Goal: Information Seeking & Learning: Compare options

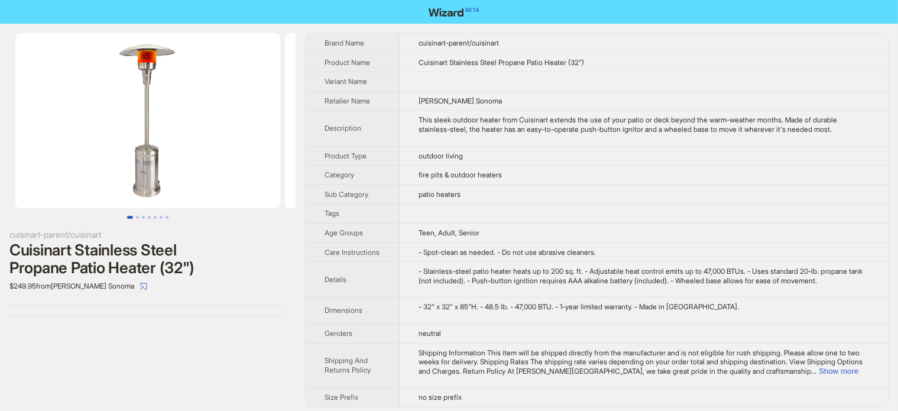
click at [161, 226] on div "cuisinart-parent/cuisinart Cuisinart Stainless Steel Propane Patio Heater (32")…" at bounding box center [148, 174] width 296 height 301
click at [159, 249] on div "Cuisinart Stainless Steel Propane Patio Heater (32")" at bounding box center [147, 258] width 277 height 35
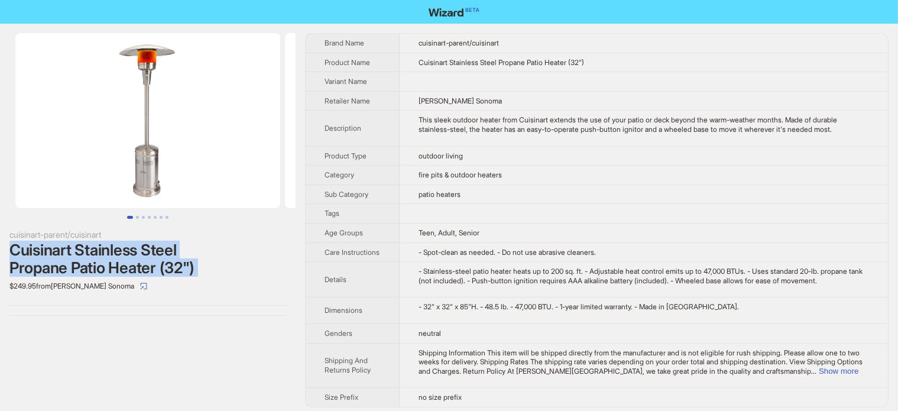
click at [159, 249] on div "Cuisinart Stainless Steel Propane Patio Heater (32")" at bounding box center [147, 258] width 277 height 35
copy div "Cuisinart Stainless Steel Propane Patio Heater (32")"
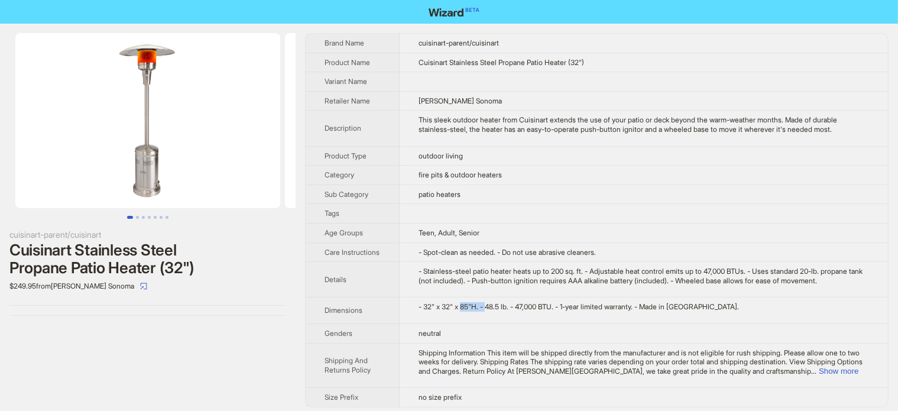
drag, startPoint x: 467, startPoint y: 316, endPoint x: 492, endPoint y: 322, distance: 26.0
click at [492, 322] on td "- 32" x 32" x 85"H. - 48.5 lb. - 47,000 BTU. - 1-year limited warranty. - Made …" at bounding box center [644, 310] width 488 height 27
click at [170, 263] on div "Cuisinart Stainless Steel Propane Patio Heater (32")" at bounding box center [147, 258] width 277 height 35
click at [171, 263] on div "Cuisinart Stainless Steel Propane Patio Heater (32")" at bounding box center [147, 258] width 277 height 35
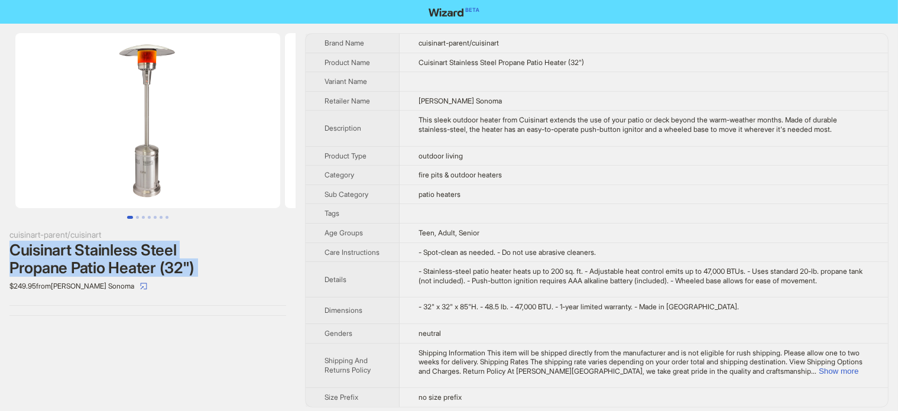
click at [171, 263] on div "Cuisinart Stainless Steel Propane Patio Heater (32")" at bounding box center [147, 258] width 277 height 35
copy div "Cuisinart Stainless Steel Propane Patio Heater (32")"
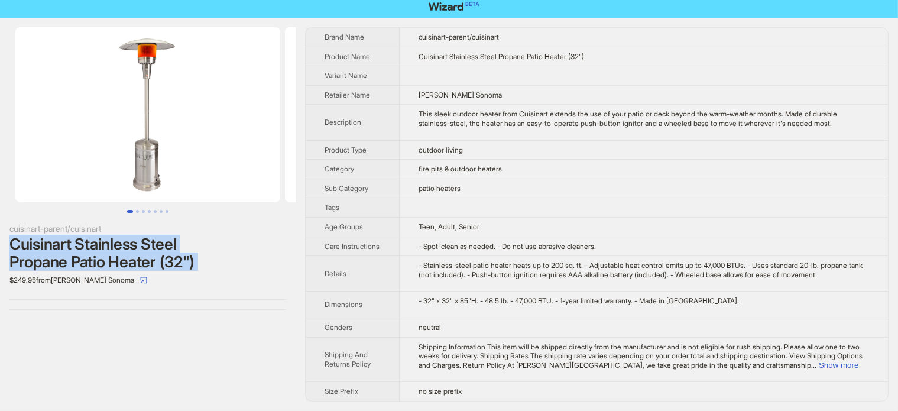
scroll to position [13, 0]
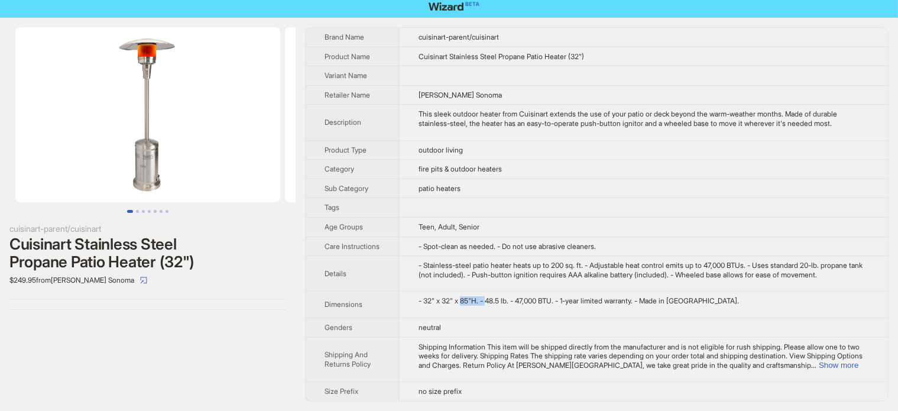
drag, startPoint x: 467, startPoint y: 304, endPoint x: 491, endPoint y: 307, distance: 24.4
click at [491, 307] on td "- 32" x 32" x 85"H. - 48.5 lb. - 47,000 BTU. - 1-year limited warranty. - Made …" at bounding box center [644, 304] width 488 height 27
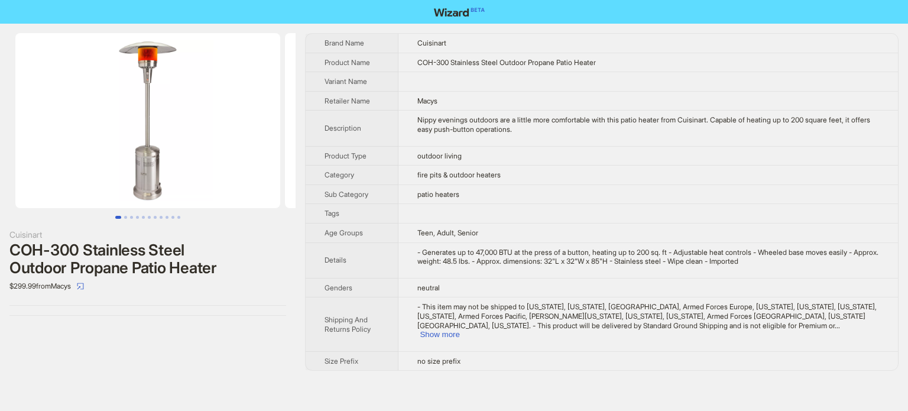
click at [842, 329] on td "- This item may not be shipped to U.S. Virgin Islands, Guam, Northern Mariana, …" at bounding box center [647, 324] width 499 height 54
click at [459, 330] on button "Show more" at bounding box center [440, 334] width 40 height 9
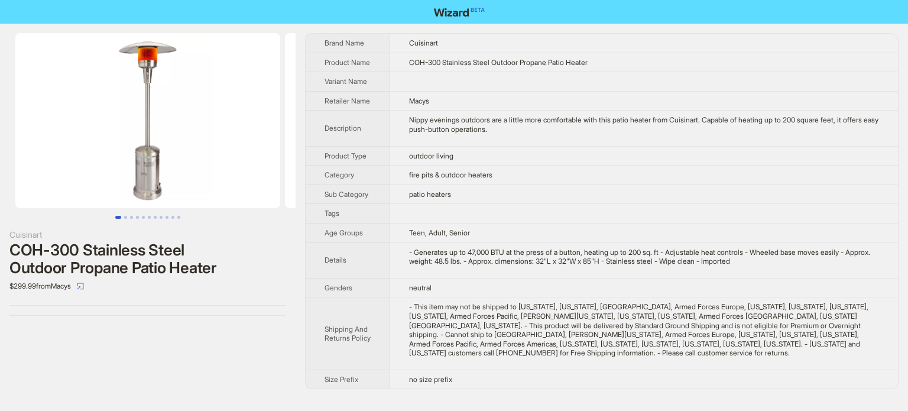
click at [180, 256] on div "COH-300 Stainless Steel Outdoor Propane Patio Heater" at bounding box center [147, 258] width 277 height 35
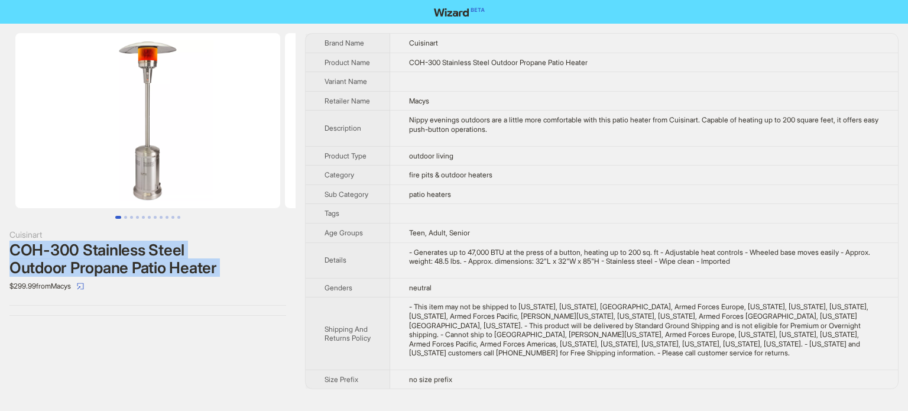
click at [181, 256] on div "COH-300 Stainless Steel Outdoor Propane Patio Heater" at bounding box center [147, 258] width 277 height 35
copy div "COH-300 Stainless Steel Outdoor Propane Patio Heater"
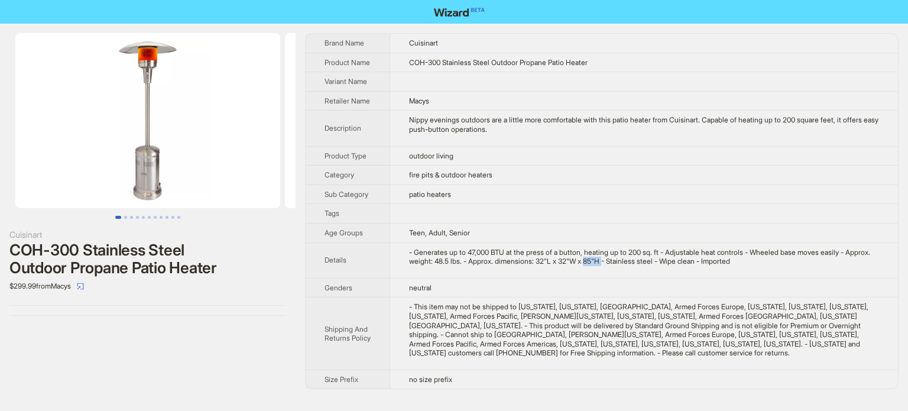
drag, startPoint x: 622, startPoint y: 259, endPoint x: 641, endPoint y: 259, distance: 18.9
click at [641, 259] on div "- Generates up to 47,000 BTU at the press of a button, heating up to 200 sq. ft…" at bounding box center [644, 257] width 470 height 18
click at [606, 264] on td "- Generates up to 47,000 BTU at the press of a button, heating up to 200 sq. ft…" at bounding box center [644, 259] width 508 height 35
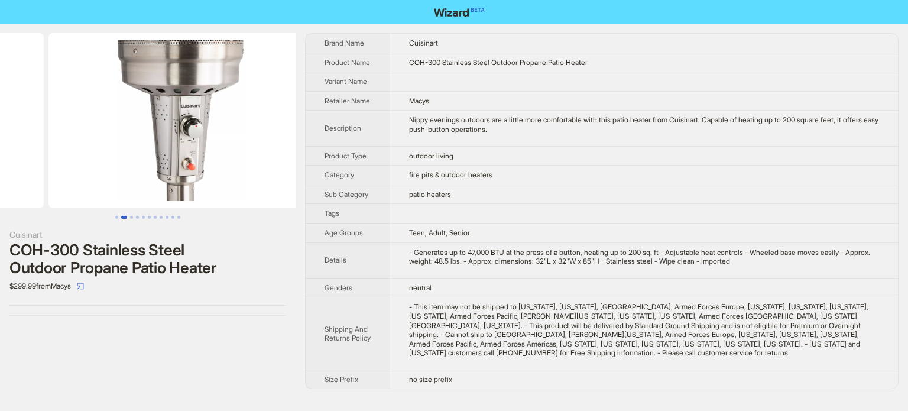
drag, startPoint x: 219, startPoint y: 144, endPoint x: 59, endPoint y: 175, distance: 163.1
click at [59, 175] on ul at bounding box center [148, 120] width 296 height 175
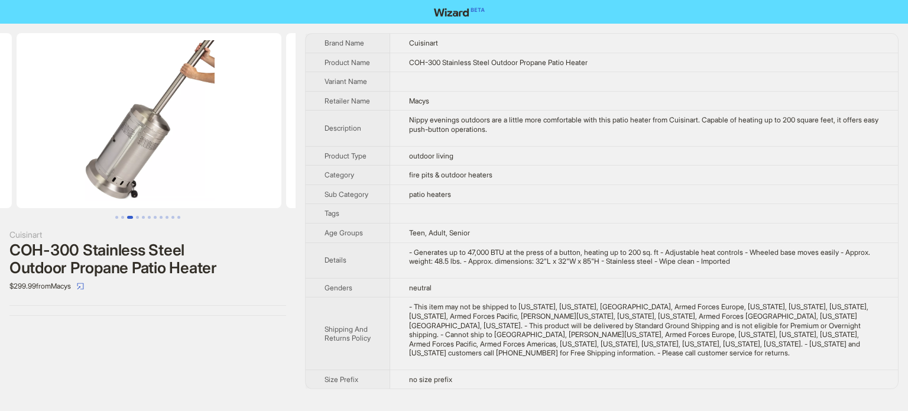
drag, startPoint x: 225, startPoint y: 136, endPoint x: 34, endPoint y: 173, distance: 193.8
click at [37, 172] on ul at bounding box center [148, 120] width 296 height 175
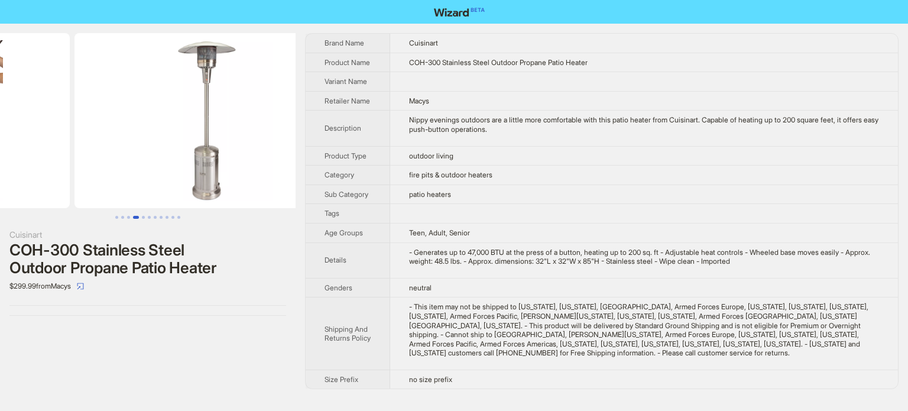
scroll to position [0, 809]
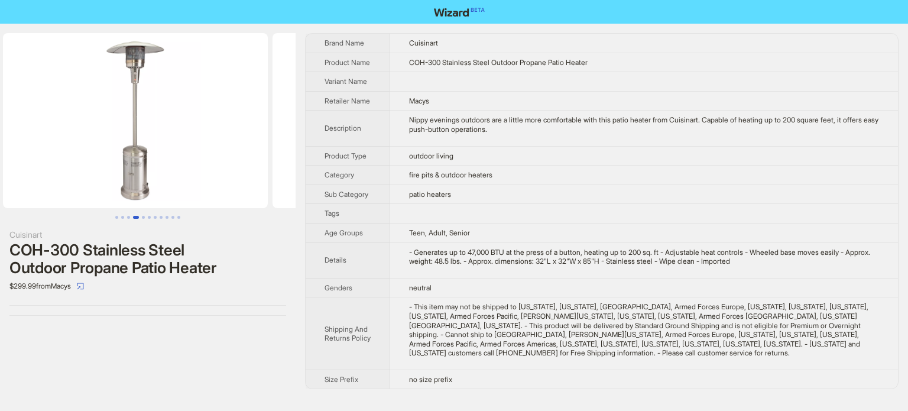
drag, startPoint x: 236, startPoint y: 132, endPoint x: 33, endPoint y: 167, distance: 207.0
click at [33, 167] on ul at bounding box center [148, 120] width 296 height 175
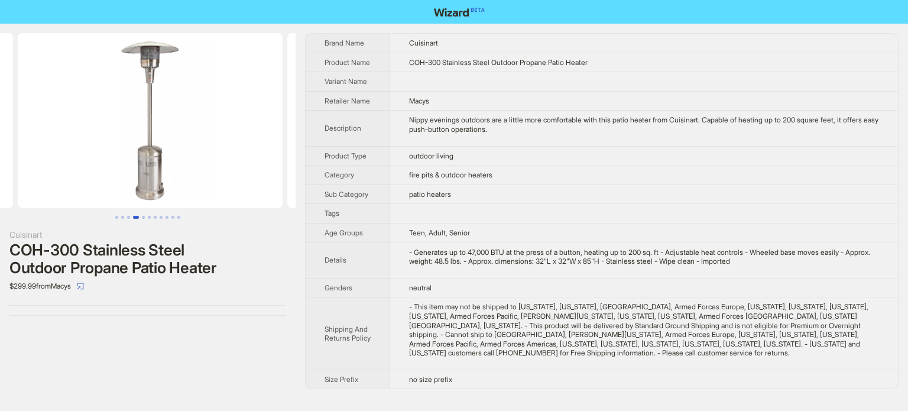
drag, startPoint x: 145, startPoint y: 145, endPoint x: 148, endPoint y: 170, distance: 24.9
click at [148, 169] on img at bounding box center [150, 120] width 265 height 175
click at [147, 245] on div "COH-300 Stainless Steel Outdoor Propane Patio Heater" at bounding box center [147, 258] width 277 height 35
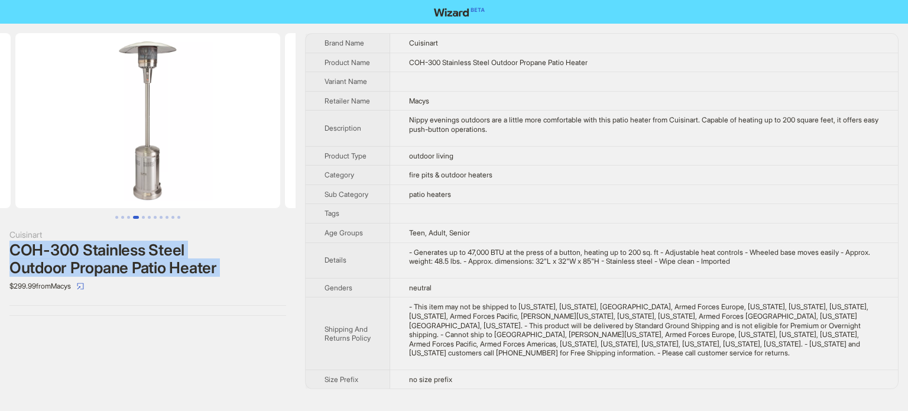
click at [147, 245] on div "COH-300 Stainless Steel Outdoor Propane Patio Heater" at bounding box center [147, 258] width 277 height 35
copy div "COH-300 Stainless Steel Outdoor Propane Patio Heater"
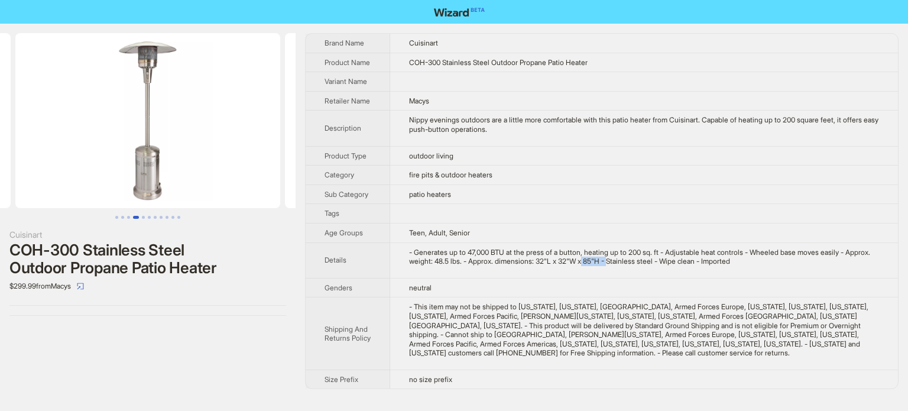
drag, startPoint x: 621, startPoint y: 257, endPoint x: 646, endPoint y: 274, distance: 30.2
click at [646, 265] on td "- Generates up to 47,000 BTU at the press of a button, heating up to 200 sq. ft…" at bounding box center [644, 259] width 508 height 35
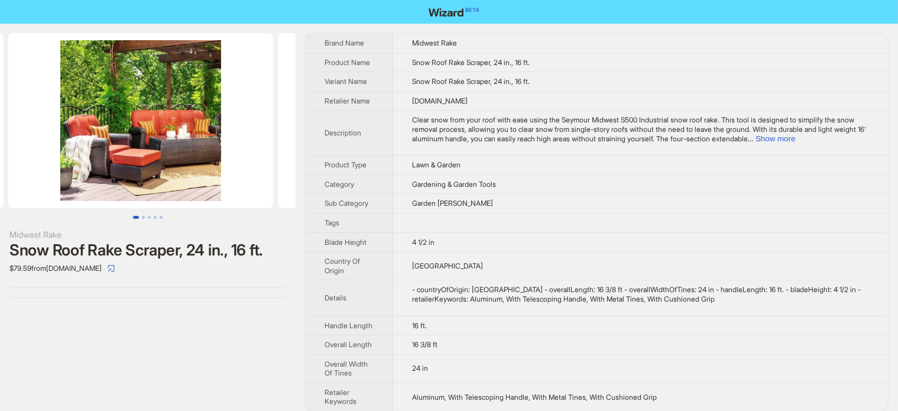
drag, startPoint x: 258, startPoint y: 131, endPoint x: 71, endPoint y: 179, distance: 193.3
click at [71, 179] on ul at bounding box center [148, 120] width 296 height 175
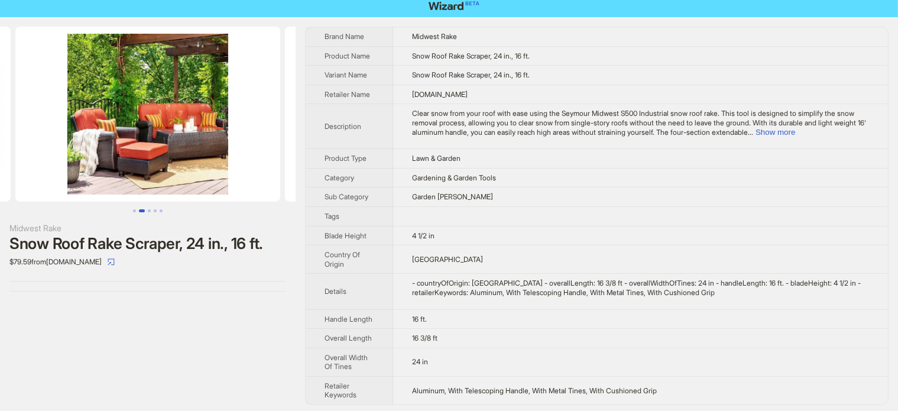
scroll to position [8, 0]
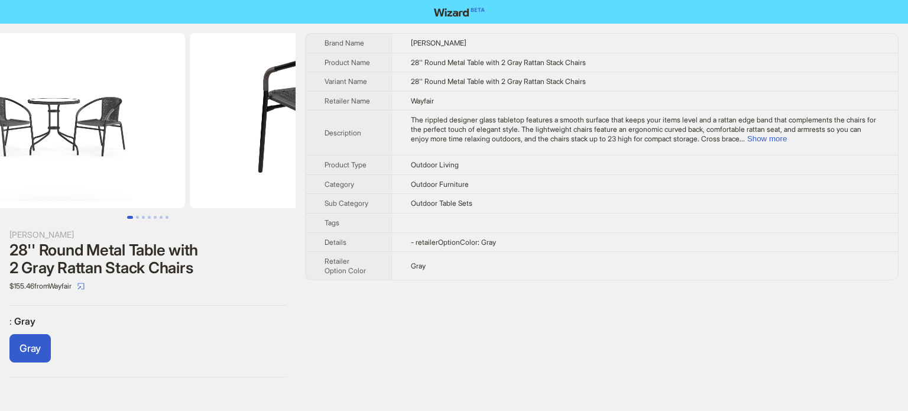
drag, startPoint x: 183, startPoint y: 115, endPoint x: 69, endPoint y: 150, distance: 119.1
click at [70, 150] on img at bounding box center [52, 120] width 265 height 175
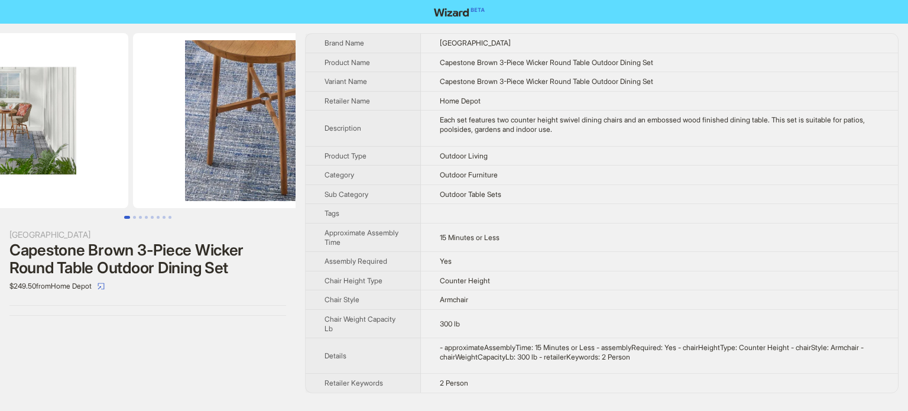
drag, startPoint x: 194, startPoint y: 115, endPoint x: 90, endPoint y: 58, distance: 118.5
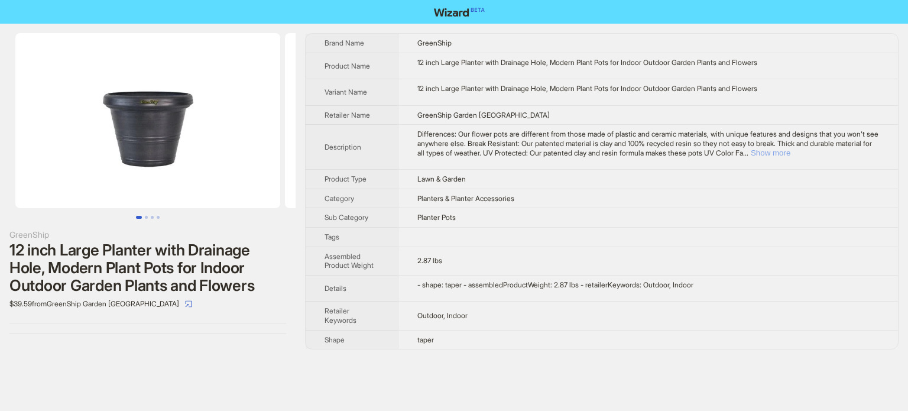
click at [790, 151] on button "Show more" at bounding box center [771, 152] width 40 height 9
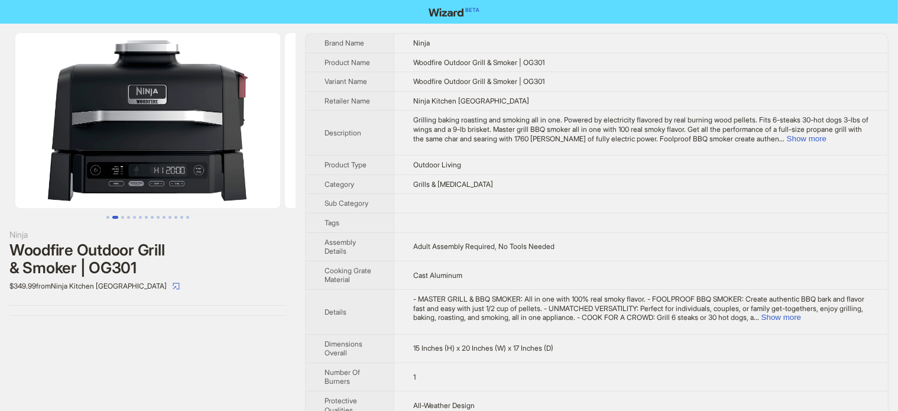
scroll to position [0, 270]
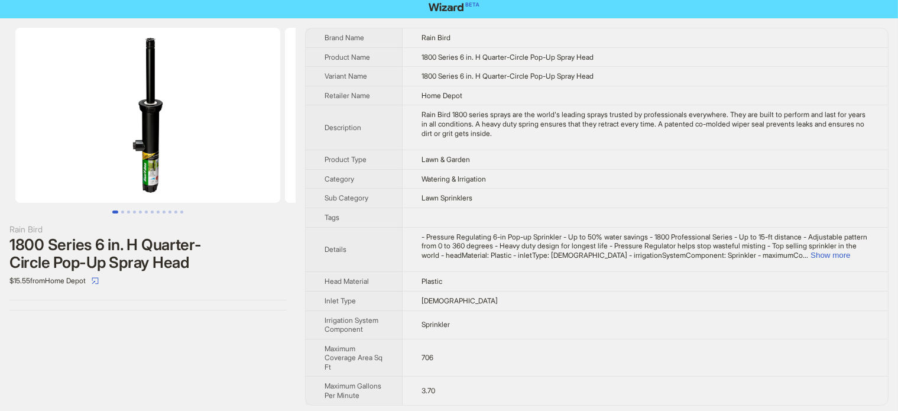
scroll to position [7, 0]
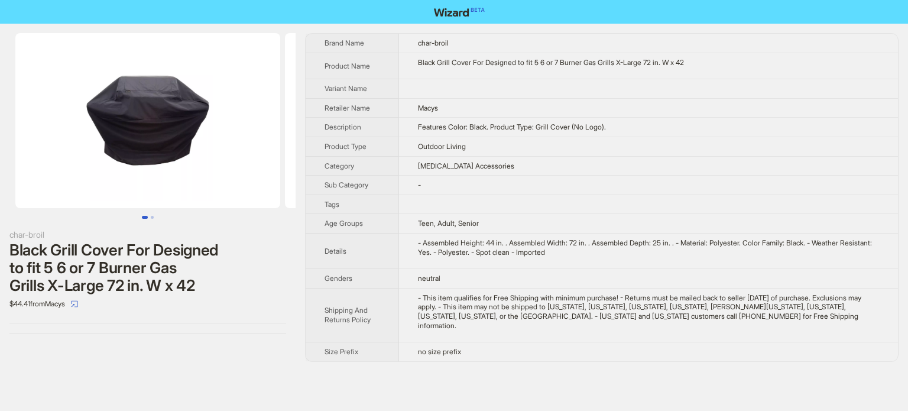
scroll to position [0, 270]
drag, startPoint x: 40, startPoint y: 193, endPoint x: 6, endPoint y: 196, distance: 33.8
drag, startPoint x: 166, startPoint y: 174, endPoint x: 50, endPoint y: 207, distance: 121.2
click at [52, 207] on div at bounding box center [148, 126] width 296 height 186
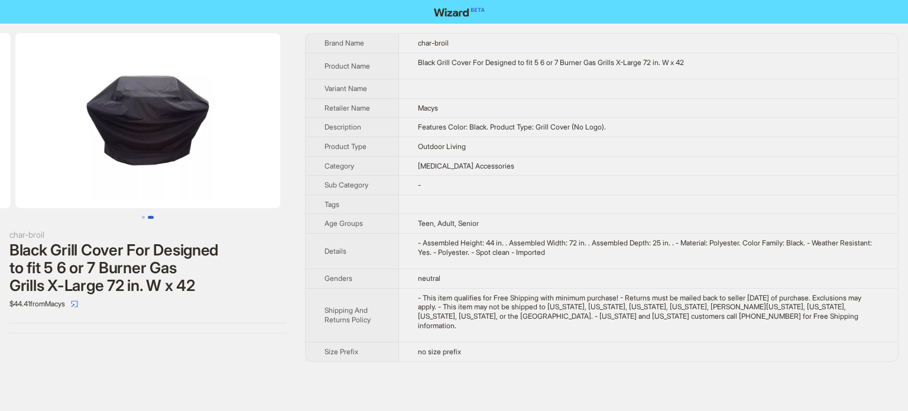
click at [163, 196] on img at bounding box center [147, 120] width 265 height 175
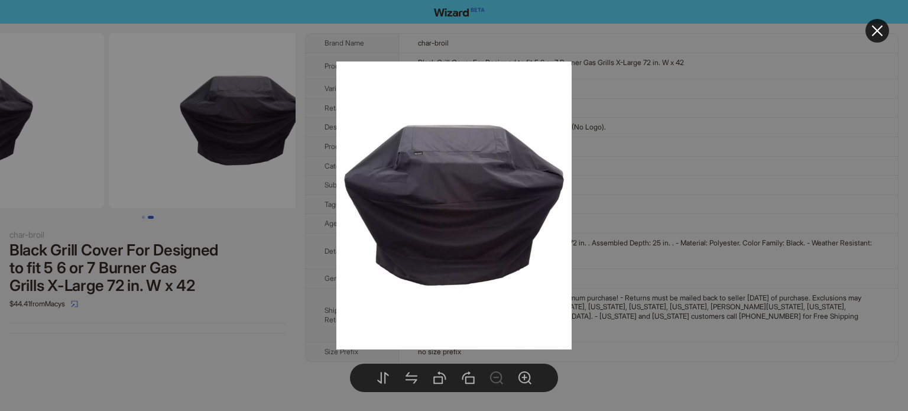
drag, startPoint x: 180, startPoint y: 193, endPoint x: 283, endPoint y: 2, distance: 217.2
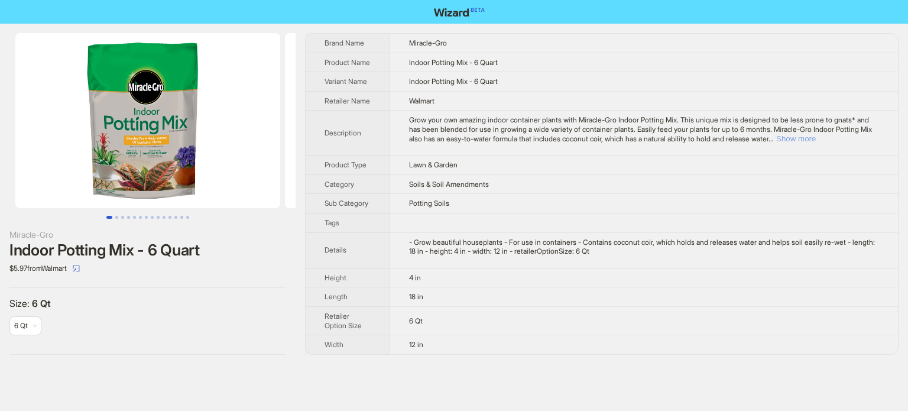
click at [816, 143] on button "Show more" at bounding box center [796, 138] width 40 height 9
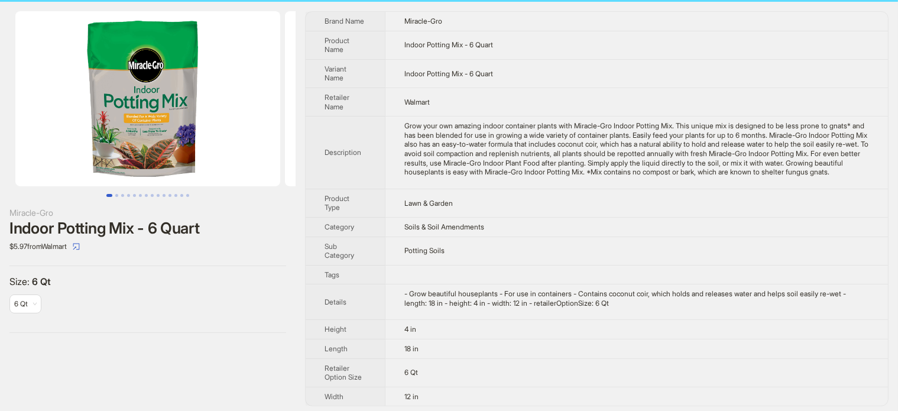
scroll to position [34, 0]
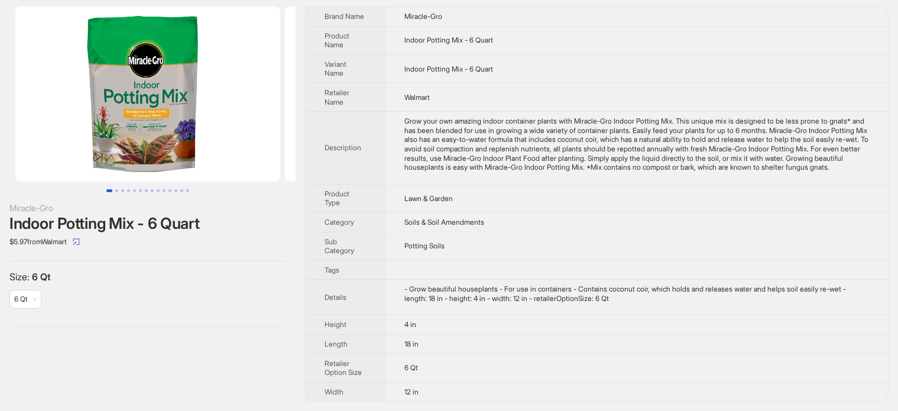
click at [596, 83] on td "Walmart" at bounding box center [636, 97] width 503 height 28
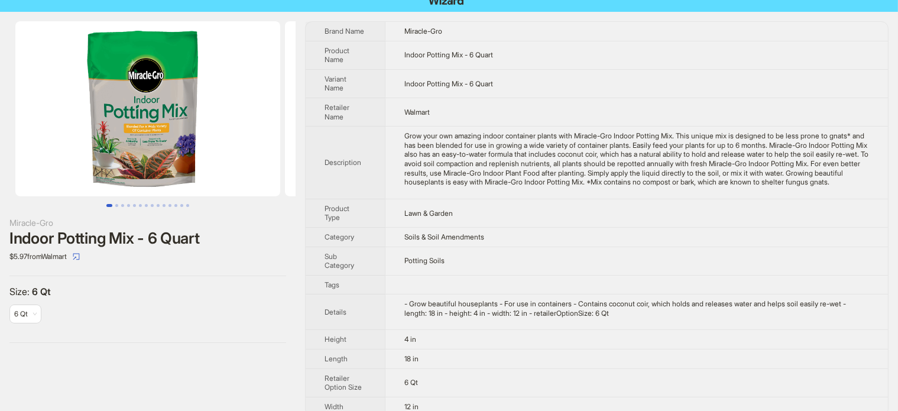
scroll to position [0, 0]
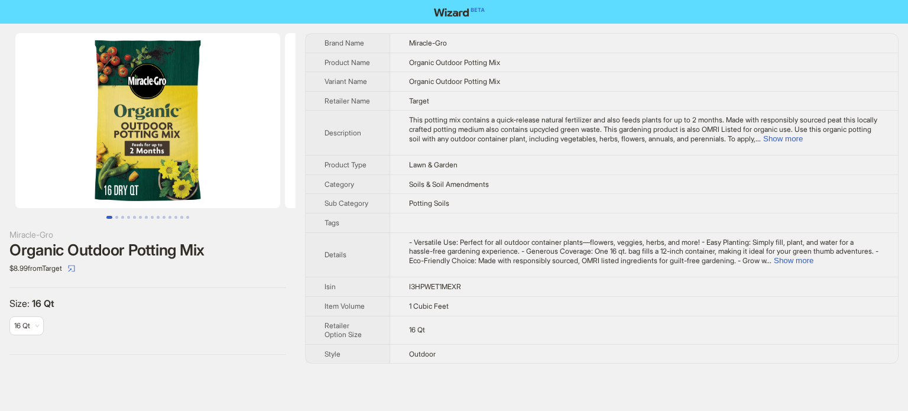
click at [75, 177] on ul at bounding box center [148, 120] width 296 height 175
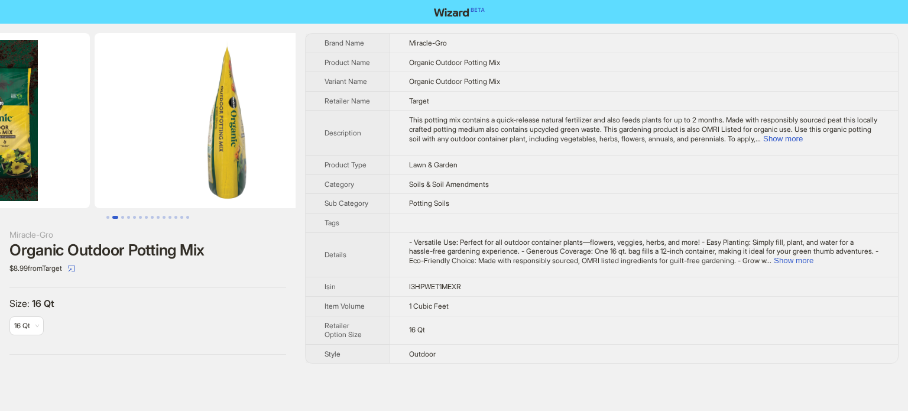
drag, startPoint x: 254, startPoint y: 173, endPoint x: 83, endPoint y: 207, distance: 174.4
click at [66, 211] on div at bounding box center [148, 126] width 296 height 186
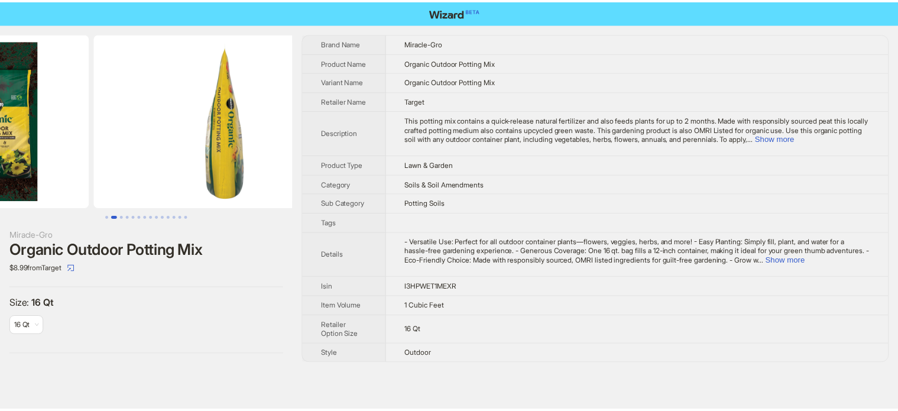
scroll to position [0, 539]
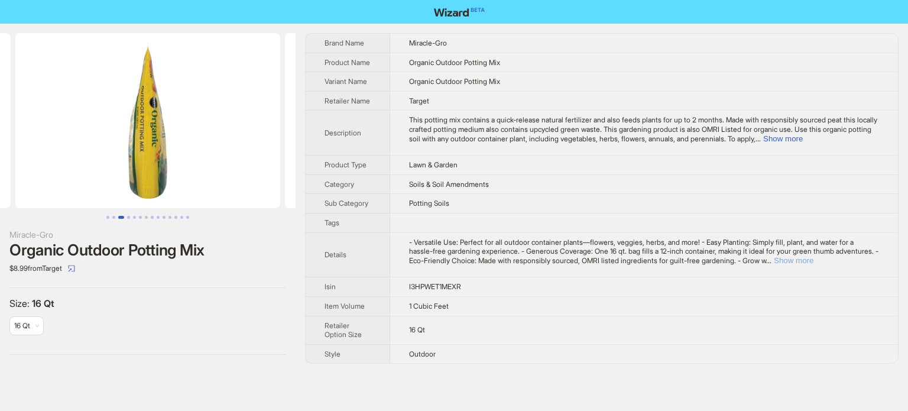
click at [813, 265] on button "Show more" at bounding box center [794, 260] width 40 height 9
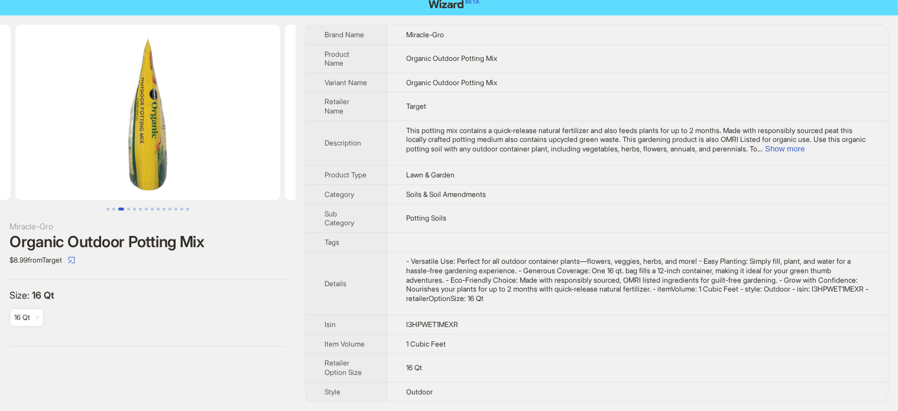
scroll to position [25, 0]
click at [805, 144] on button "Show more" at bounding box center [785, 148] width 40 height 9
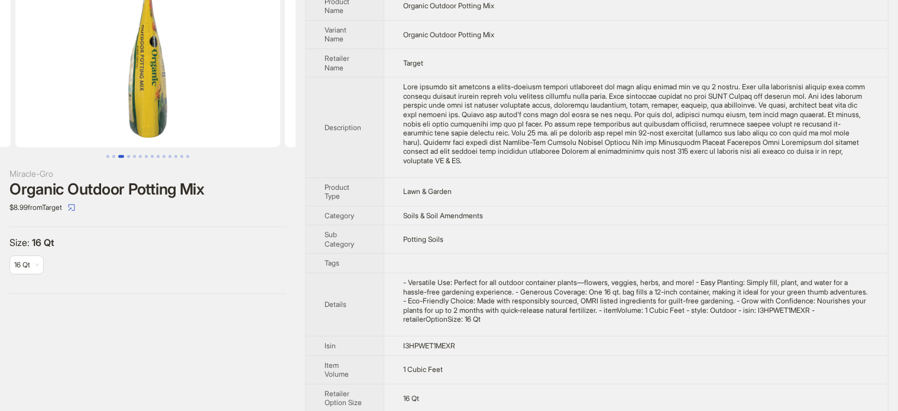
scroll to position [80, 0]
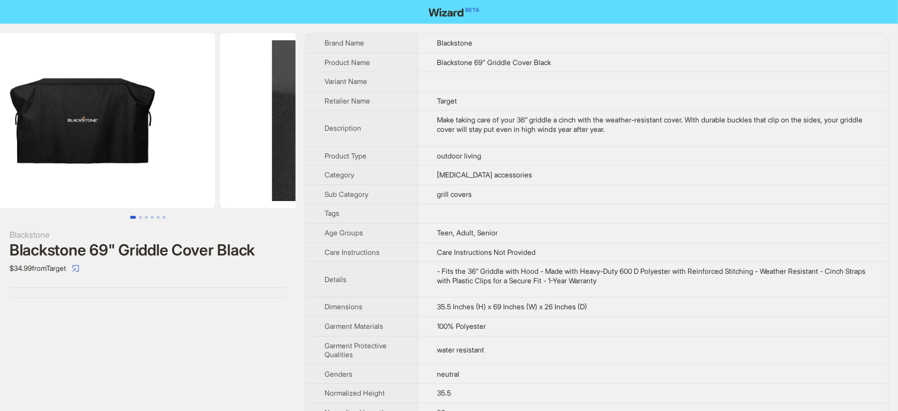
drag, startPoint x: 234, startPoint y: 163, endPoint x: 98, endPoint y: 190, distance: 139.2
click at [100, 190] on ul at bounding box center [148, 120] width 296 height 175
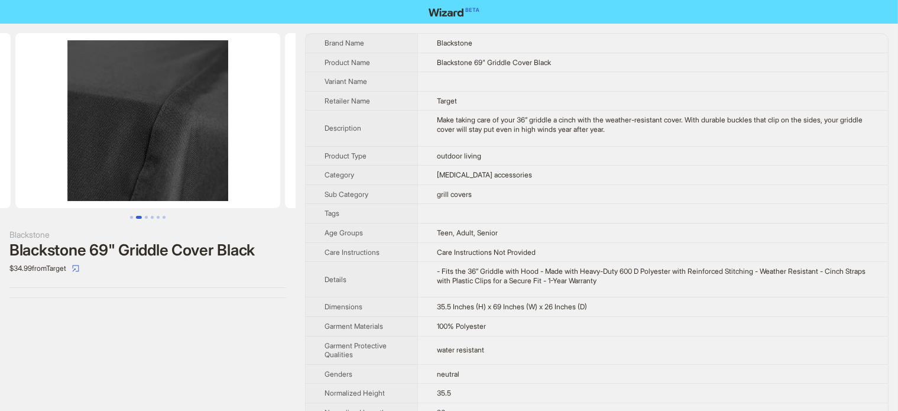
drag, startPoint x: 66, startPoint y: 170, endPoint x: 204, endPoint y: 179, distance: 138.0
click at [83, 176] on img at bounding box center [147, 120] width 265 height 175
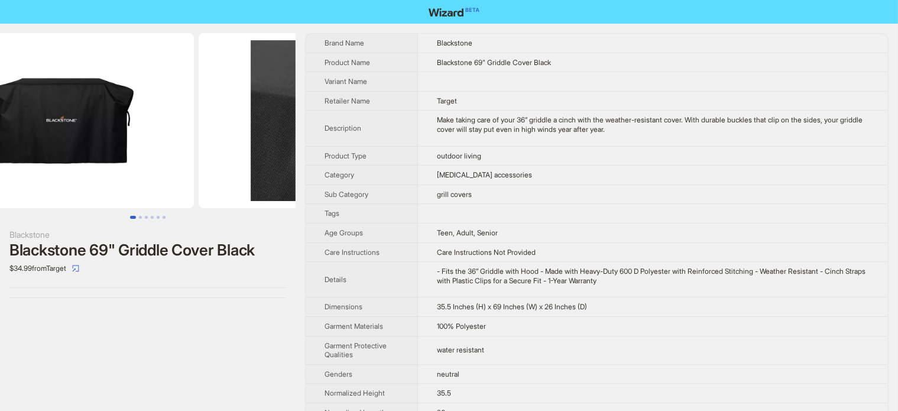
drag, startPoint x: 204, startPoint y: 179, endPoint x: 267, endPoint y: 160, distance: 66.2
click at [253, 165] on img at bounding box center [331, 120] width 265 height 175
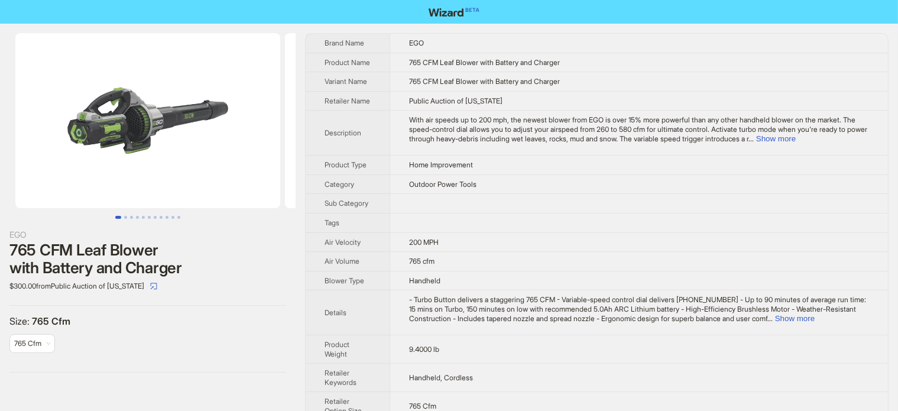
click at [267, 267] on div "765 CFM Leaf Blower with Battery and Charger" at bounding box center [147, 258] width 277 height 35
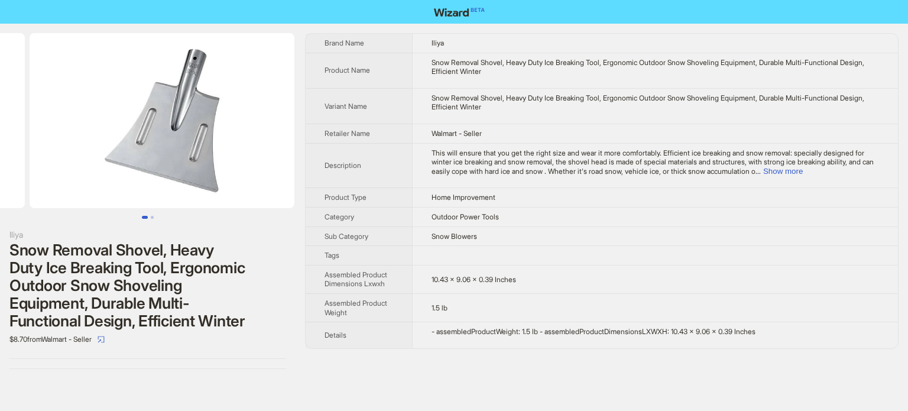
drag, startPoint x: 181, startPoint y: 146, endPoint x: 0, endPoint y: 173, distance: 183.5
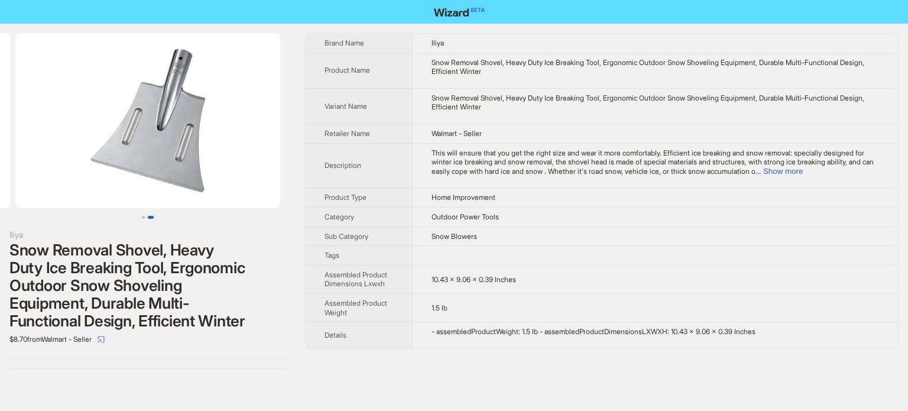
drag, startPoint x: 202, startPoint y: 165, endPoint x: 47, endPoint y: 197, distance: 158.1
click at [0, 218] on div at bounding box center [148, 126] width 296 height 186
drag, startPoint x: 177, startPoint y: 192, endPoint x: 74, endPoint y: 189, distance: 103.5
click at [83, 192] on img at bounding box center [147, 120] width 265 height 175
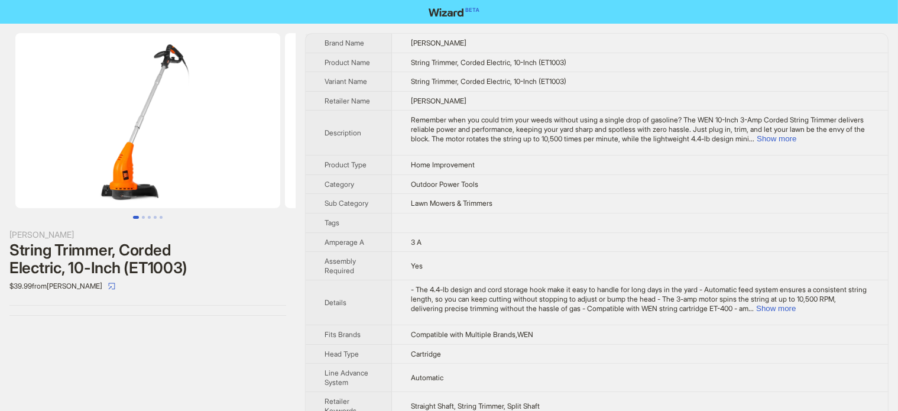
drag, startPoint x: 207, startPoint y: 144, endPoint x: 0, endPoint y: 145, distance: 206.9
click at [0, 146] on ul at bounding box center [148, 120] width 296 height 175
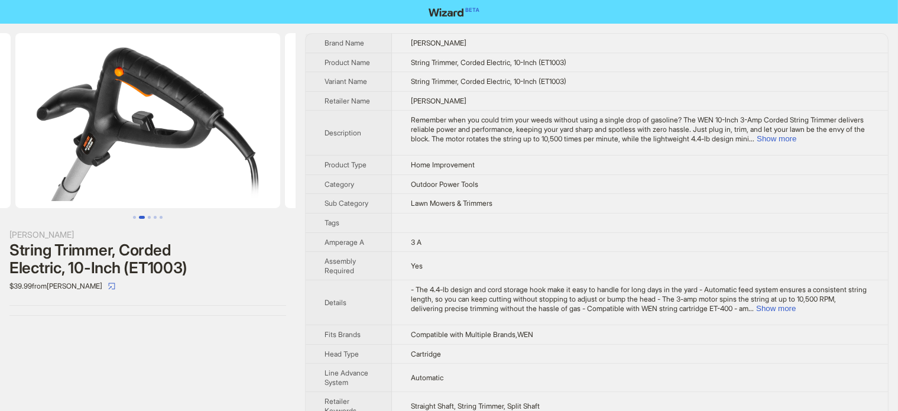
drag, startPoint x: 170, startPoint y: 135, endPoint x: 74, endPoint y: 151, distance: 97.0
click at [76, 150] on img at bounding box center [147, 120] width 265 height 175
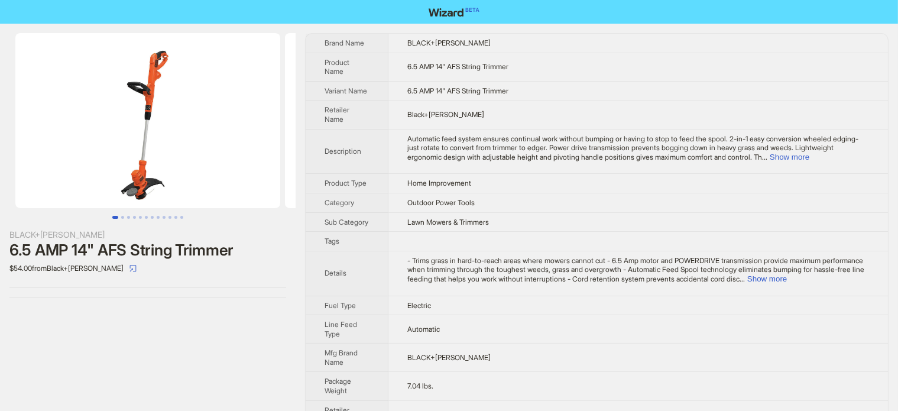
click at [130, 255] on div "6.5 AMP 14" AFS String Trimmer" at bounding box center [147, 250] width 277 height 18
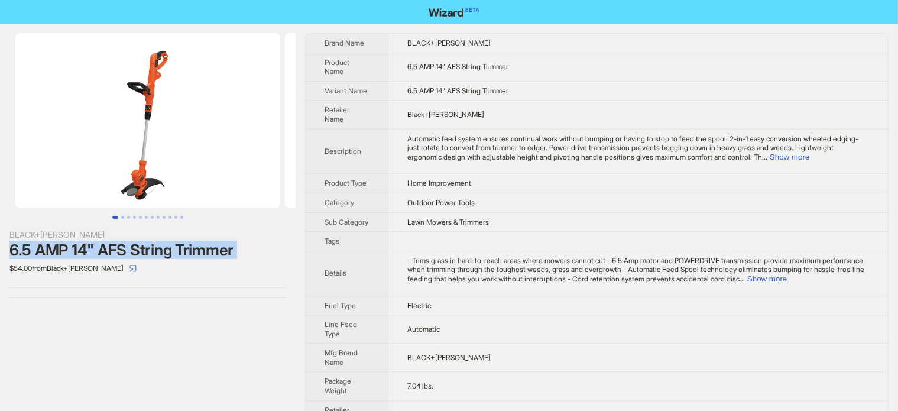
click at [130, 255] on div "6.5 AMP 14" AFS String Trimmer" at bounding box center [147, 250] width 277 height 18
copy div "6.5 AMP 14" AFS String Trimmer"
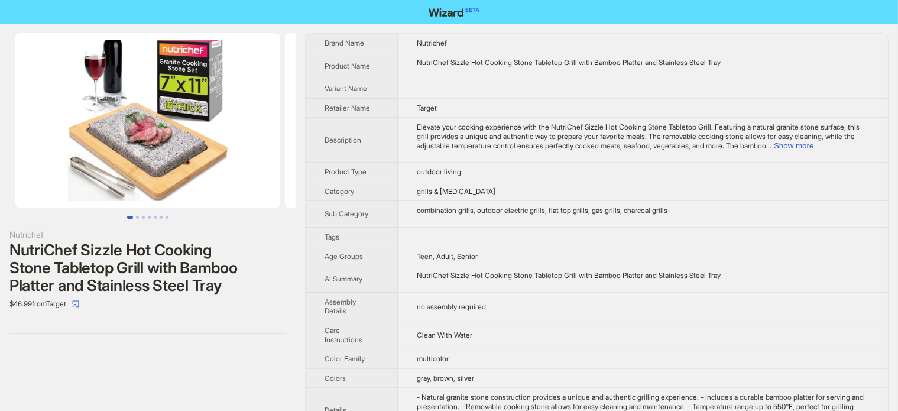
drag, startPoint x: 203, startPoint y: 118, endPoint x: 107, endPoint y: 144, distance: 99.8
click at [186, 121] on img at bounding box center [147, 120] width 265 height 175
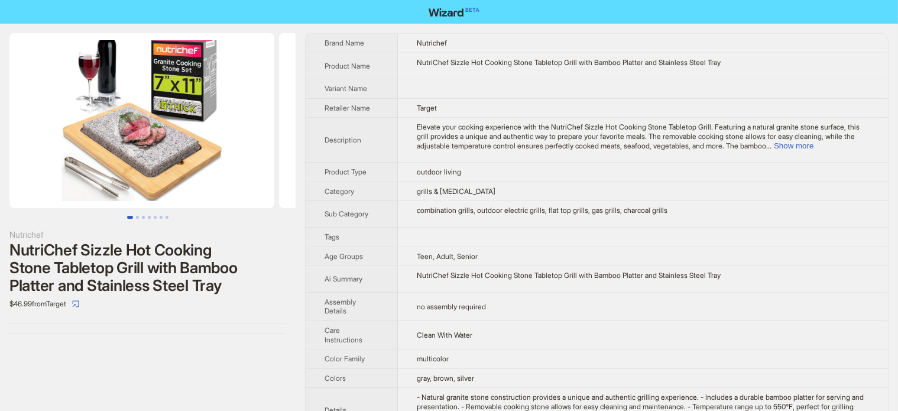
drag, startPoint x: 107, startPoint y: 144, endPoint x: 56, endPoint y: 158, distance: 53.5
click at [62, 157] on img at bounding box center [141, 120] width 265 height 175
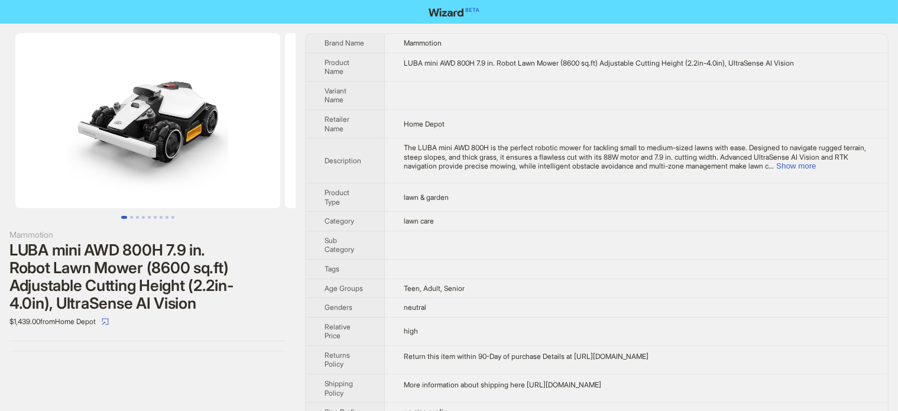
click at [855, 153] on span "The LUBA mini AWD 800H is the perfect robotic mower for tackling small to mediu…" at bounding box center [635, 156] width 462 height 27
click at [816, 167] on button "Show more" at bounding box center [796, 165] width 40 height 9
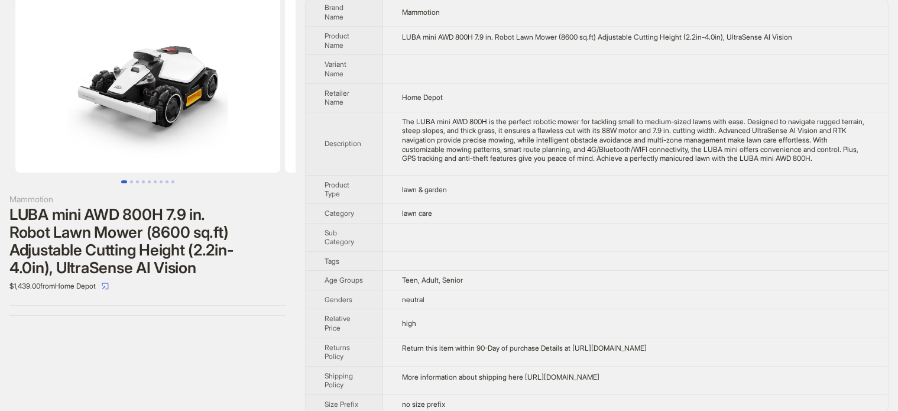
scroll to position [56, 0]
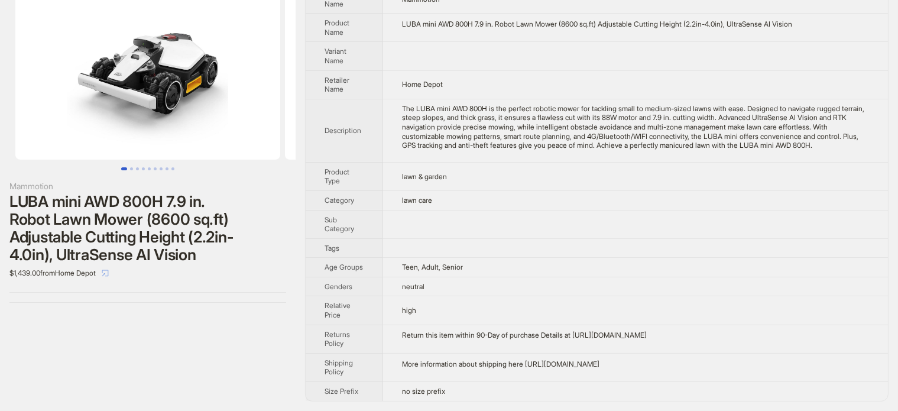
click at [109, 265] on button "button" at bounding box center [105, 273] width 19 height 19
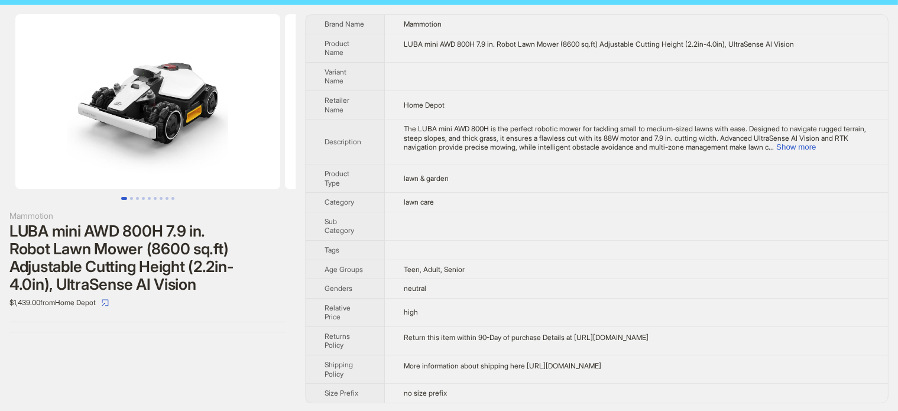
scroll to position [19, 0]
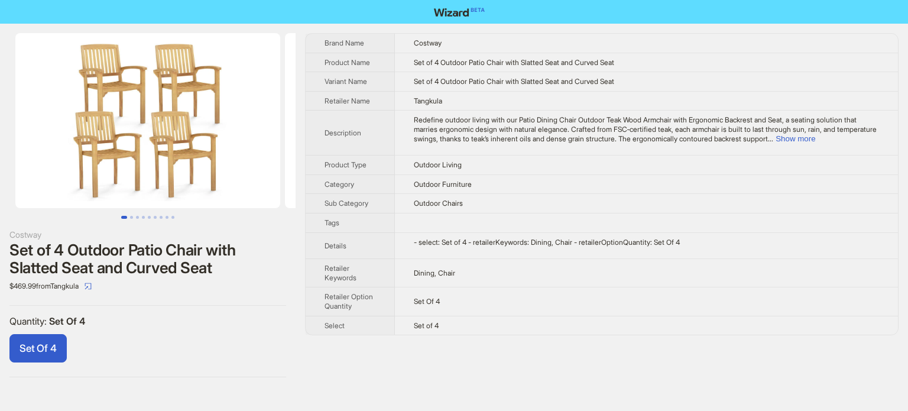
click at [126, 338] on div "Set Of 4" at bounding box center [147, 350] width 277 height 33
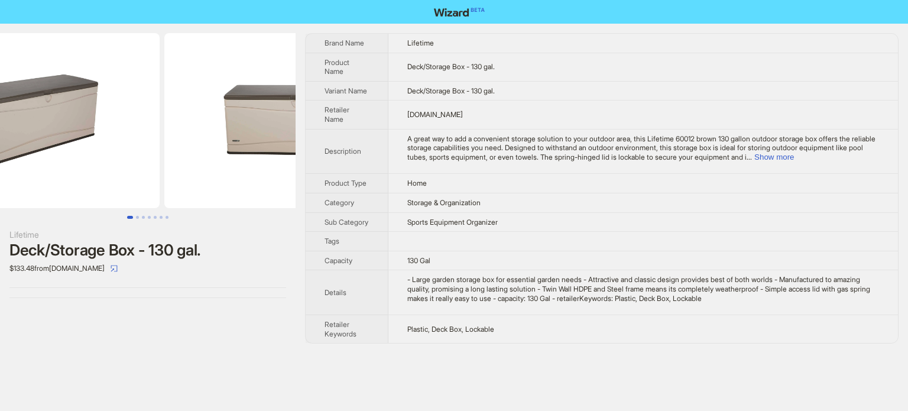
drag, startPoint x: 218, startPoint y: 162, endPoint x: 57, endPoint y: 209, distance: 167.4
click at [59, 207] on div at bounding box center [148, 126] width 296 height 186
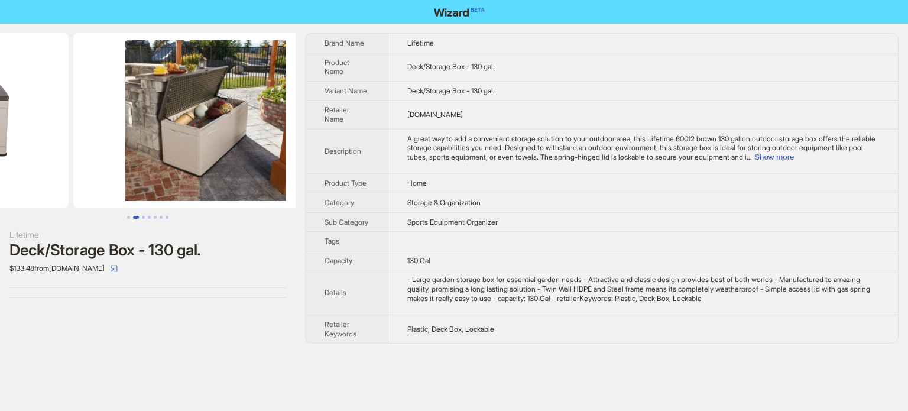
drag, startPoint x: 231, startPoint y: 184, endPoint x: 88, endPoint y: 222, distance: 148.0
click at [88, 222] on div "Lifetime Deck/Storage Box - 130 gal. $133.48 from [DOMAIN_NAME]" at bounding box center [148, 166] width 296 height 284
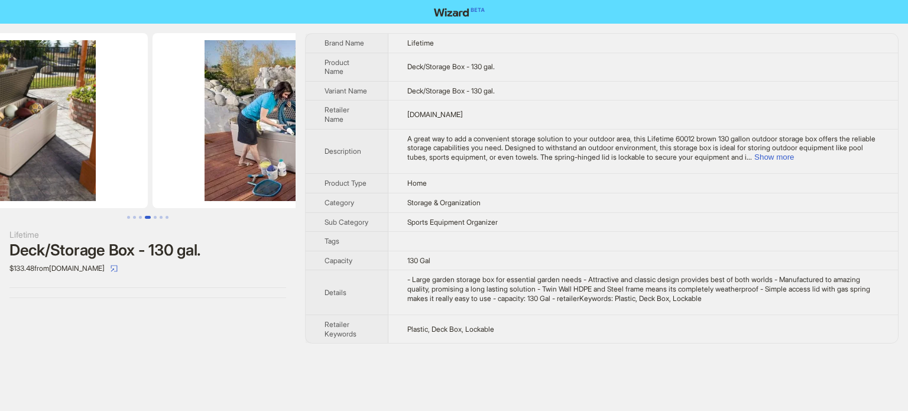
drag, startPoint x: 201, startPoint y: 176, endPoint x: 50, endPoint y: 213, distance: 155.8
click at [48, 215] on div at bounding box center [148, 126] width 296 height 186
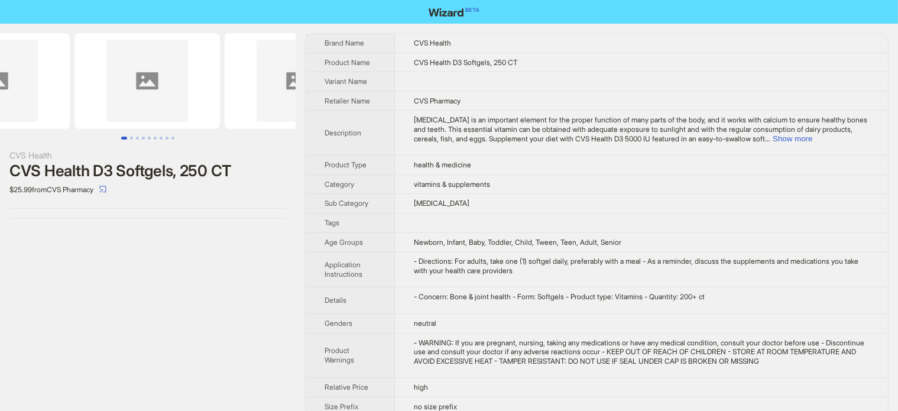
drag, startPoint x: 241, startPoint y: 88, endPoint x: 80, endPoint y: 104, distance: 161.6
click at [80, 104] on ul at bounding box center [148, 81] width 296 height 96
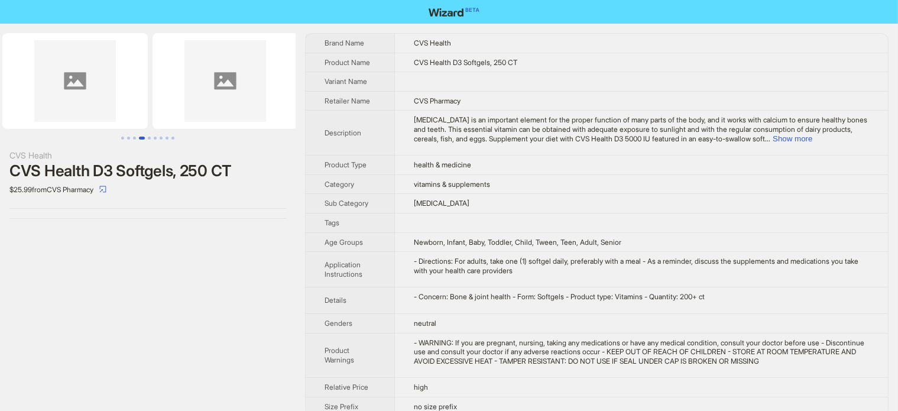
drag, startPoint x: 227, startPoint y: 99, endPoint x: 77, endPoint y: 118, distance: 151.4
click at [78, 121] on img at bounding box center [74, 81] width 145 height 96
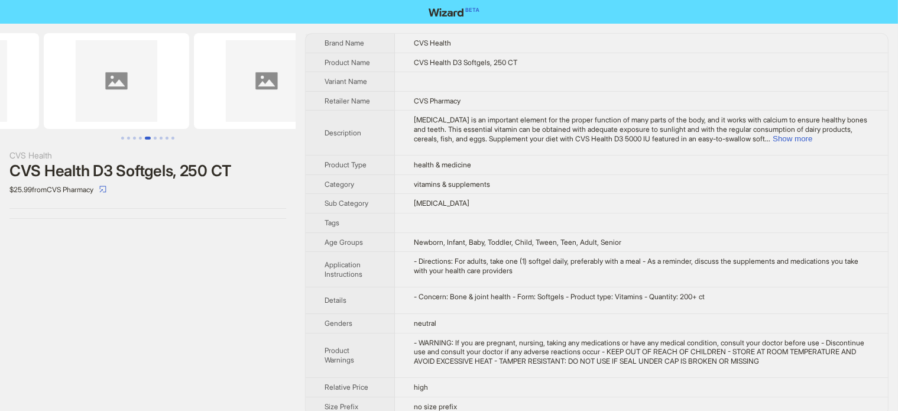
drag, startPoint x: 157, startPoint y: 118, endPoint x: 71, endPoint y: 122, distance: 86.4
click at [71, 122] on ul at bounding box center [148, 81] width 296 height 96
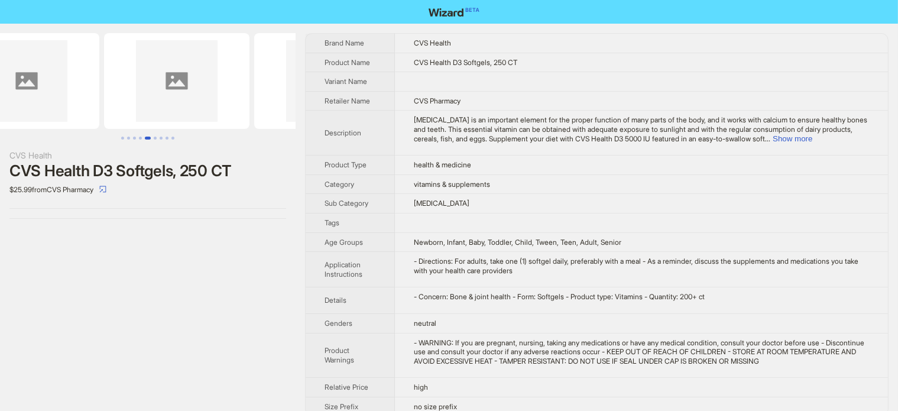
drag, startPoint x: 118, startPoint y: 82, endPoint x: 399, endPoint y: 82, distance: 281.4
click at [438, 84] on div "CVS Health CVS Health D3 Softgels, 250 CT $25.99 from CVS Pharmacy Brand Name C…" at bounding box center [449, 225] width 898 height 402
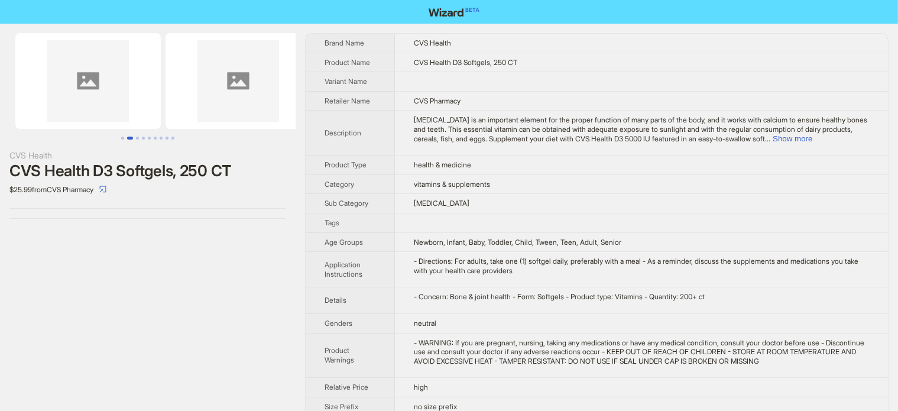
drag, startPoint x: 146, startPoint y: 82, endPoint x: 276, endPoint y: 90, distance: 130.3
click at [276, 90] on img at bounding box center [238, 81] width 145 height 96
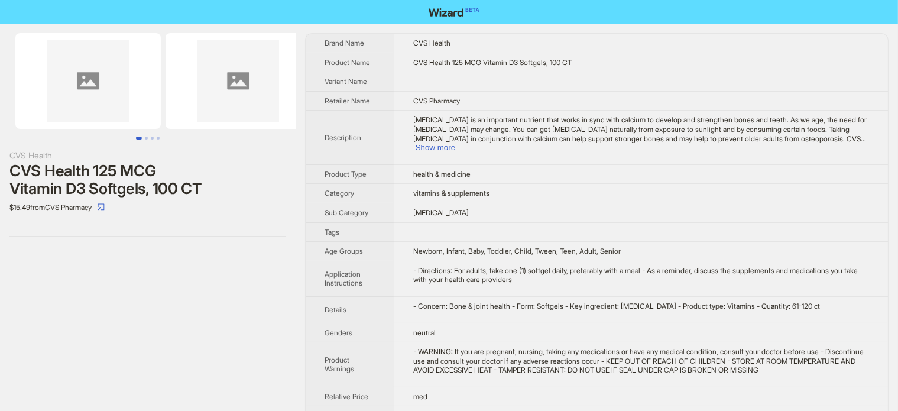
drag, startPoint x: 201, startPoint y: 108, endPoint x: 92, endPoint y: 132, distance: 111.9
click at [74, 143] on div "CVS Health CVS Health 125 MCG Vitamin D3 Softgels, 100 CT $15.49 from CVS Pharm…" at bounding box center [148, 135] width 296 height 222
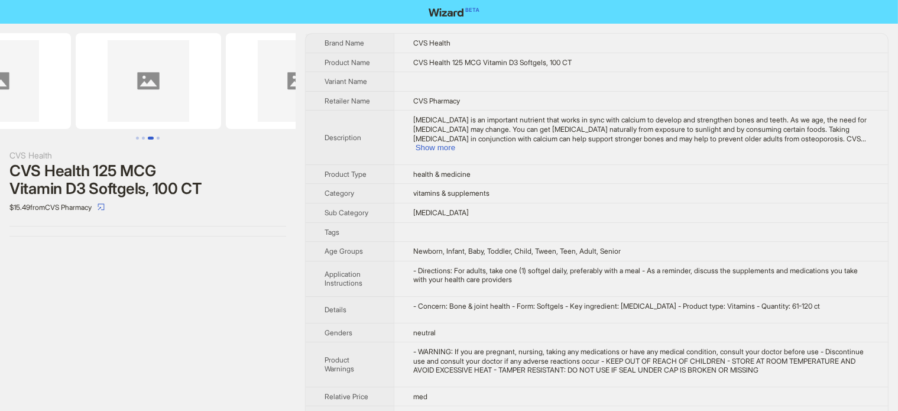
click at [123, 118] on img at bounding box center [148, 81] width 145 height 96
drag, startPoint x: 201, startPoint y: 120, endPoint x: 190, endPoint y: 106, distance: 18.1
click at [242, 120] on img at bounding box center [292, 81] width 145 height 96
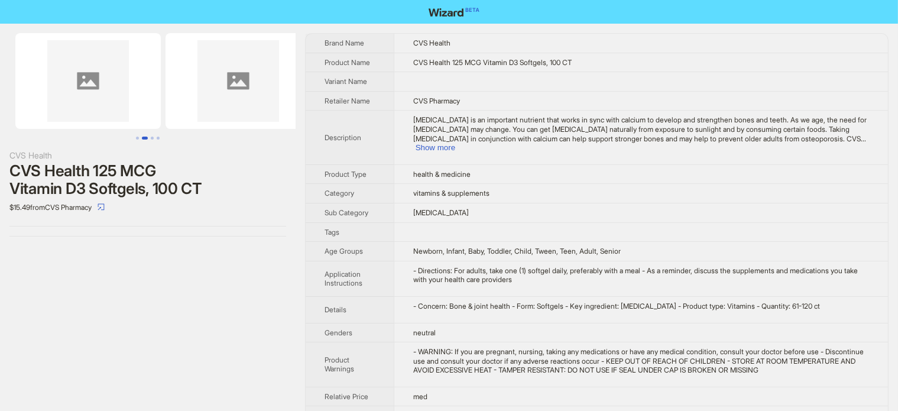
drag, startPoint x: 203, startPoint y: 105, endPoint x: 223, endPoint y: 82, distance: 30.6
click at [246, 105] on img at bounding box center [238, 81] width 145 height 96
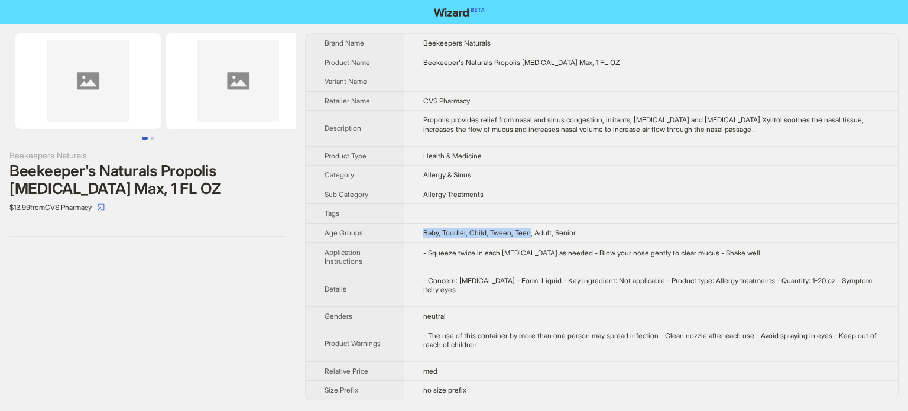
drag, startPoint x: 425, startPoint y: 232, endPoint x: 539, endPoint y: 232, distance: 113.5
click at [539, 231] on span "Baby, Toddler, Child, Tween, Teen, Adult, Senior" at bounding box center [499, 232] width 153 height 9
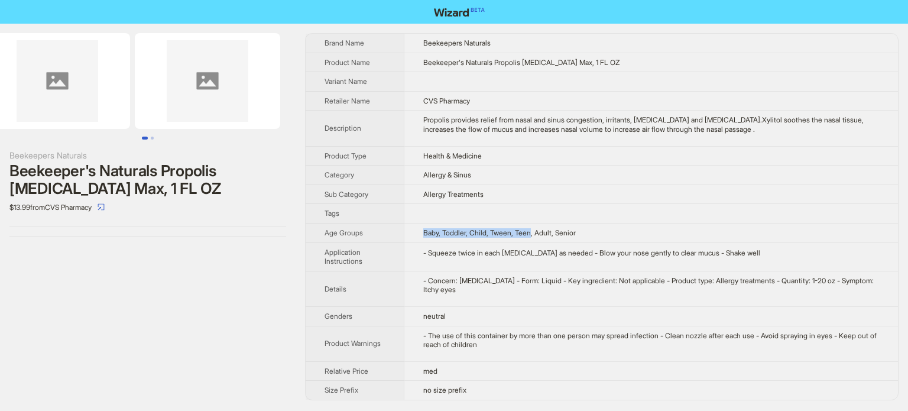
drag, startPoint x: 207, startPoint y: 115, endPoint x: 31, endPoint y: 125, distance: 176.5
click at [31, 125] on ul at bounding box center [148, 81] width 296 height 96
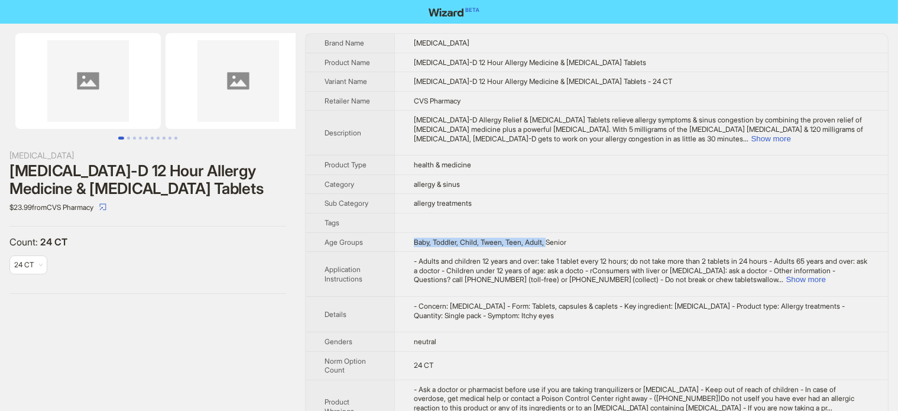
drag, startPoint x: 409, startPoint y: 240, endPoint x: 554, endPoint y: 242, distance: 145.4
click at [554, 242] on td "Baby, Toddler, Child, Tween, Teen, Adult, Senior" at bounding box center [641, 242] width 494 height 20
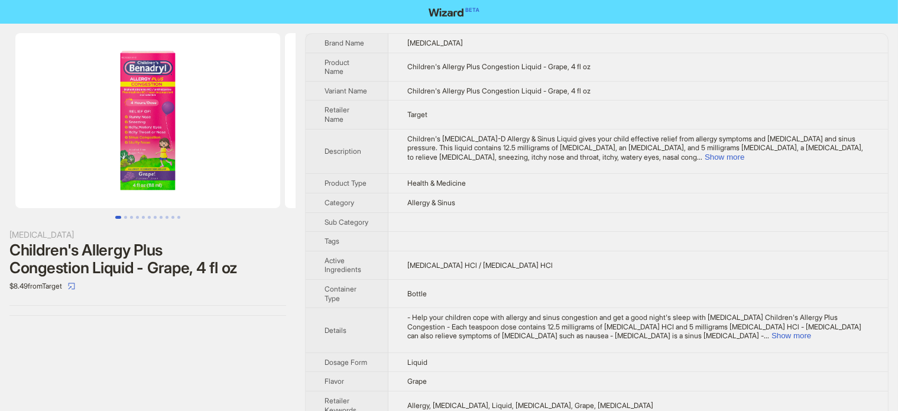
drag, startPoint x: 203, startPoint y: 177, endPoint x: 57, endPoint y: 140, distance: 151.3
click at [57, 140] on img at bounding box center [147, 120] width 265 height 175
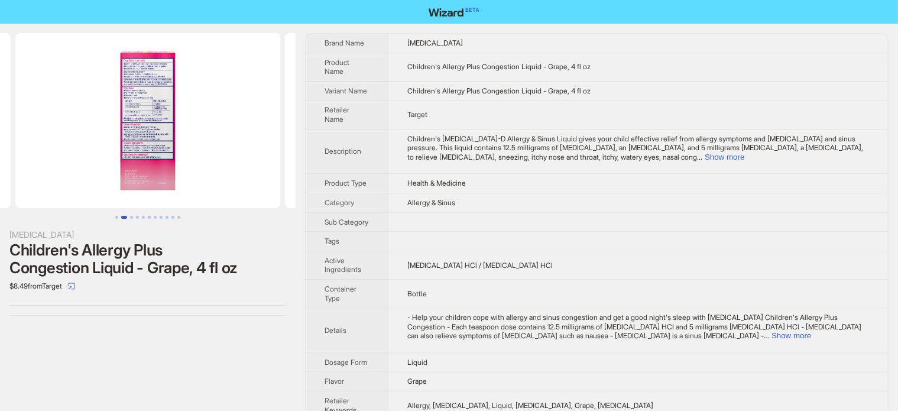
scroll to position [0, 116]
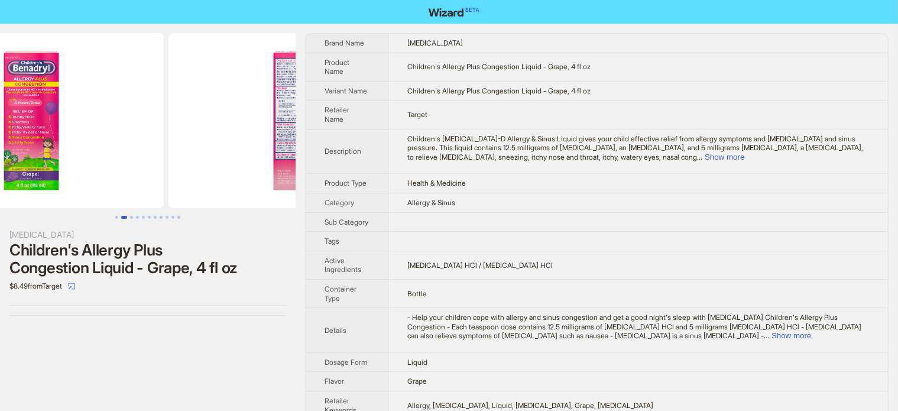
drag, startPoint x: 162, startPoint y: 127, endPoint x: 310, endPoint y: 118, distance: 148.1
click at [307, 125] on div "[MEDICAL_DATA] Children's Allergy Plus Congestion Liquid - Grape, 4 fl oz $8.49…" at bounding box center [449, 236] width 898 height 425
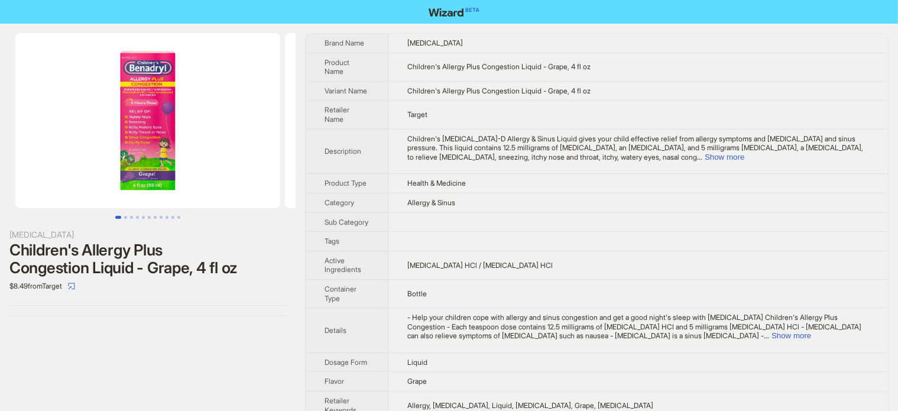
drag, startPoint x: 7, startPoint y: 245, endPoint x: 24, endPoint y: 251, distance: 17.6
click at [24, 251] on div "[MEDICAL_DATA] Children's Allergy Plus Congestion Liquid - Grape, 4 fl oz $8.49…" at bounding box center [148, 174] width 296 height 301
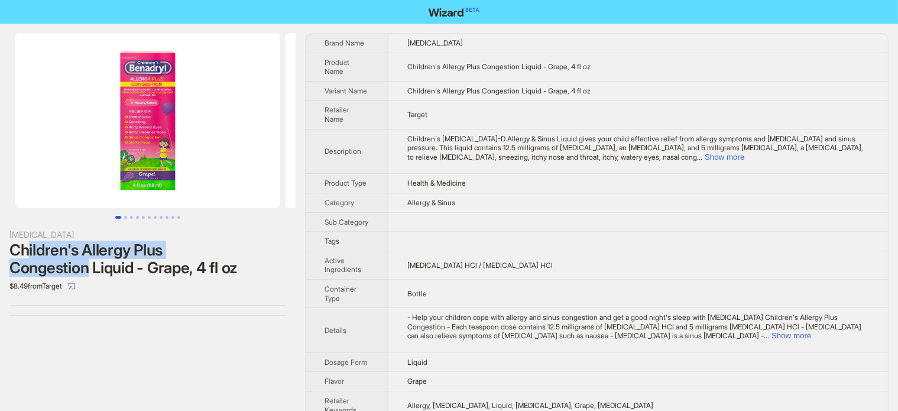
drag, startPoint x: 50, startPoint y: 257, endPoint x: 87, endPoint y: 267, distance: 39.1
click at [87, 267] on div "Children's Allergy Plus Congestion Liquid - Grape, 4 fl oz" at bounding box center [147, 258] width 277 height 35
drag, startPoint x: 8, startPoint y: 248, endPoint x: 89, endPoint y: 251, distance: 81.1
click at [87, 251] on div "[MEDICAL_DATA] Children's Allergy Plus Congestion Liquid - Grape, 4 fl oz $8.49…" at bounding box center [148, 174] width 296 height 301
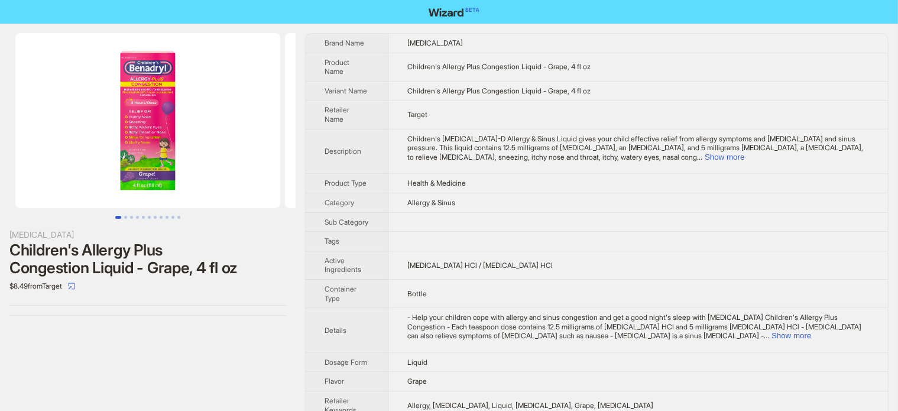
click at [89, 251] on div "Children's Allergy Plus Congestion Liquid - Grape, 4 fl oz" at bounding box center [147, 258] width 277 height 35
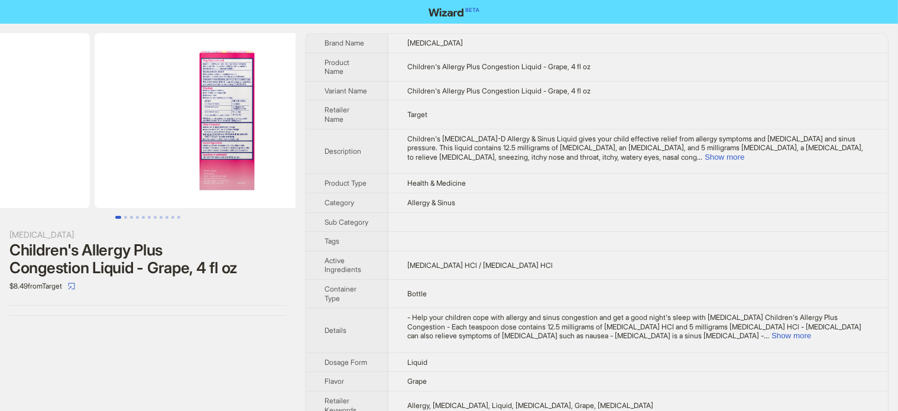
drag, startPoint x: 239, startPoint y: 158, endPoint x: 102, endPoint y: 179, distance: 138.7
click at [104, 179] on ul at bounding box center [148, 120] width 296 height 175
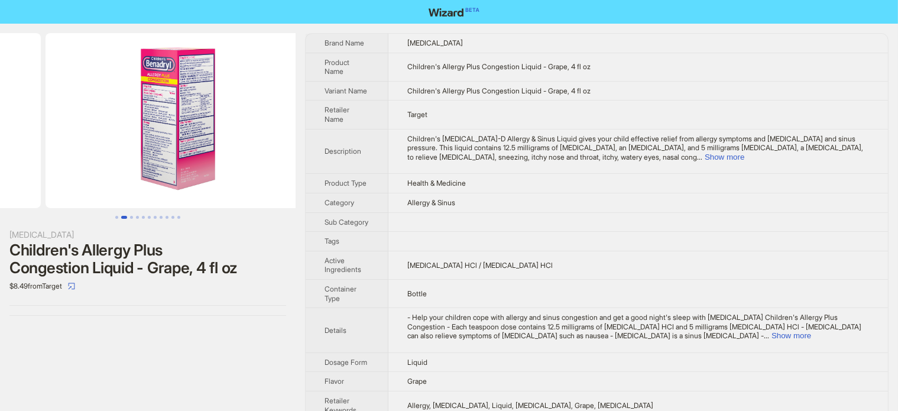
drag, startPoint x: 235, startPoint y: 143, endPoint x: 69, endPoint y: 153, distance: 166.4
click at [72, 153] on ul at bounding box center [148, 120] width 296 height 175
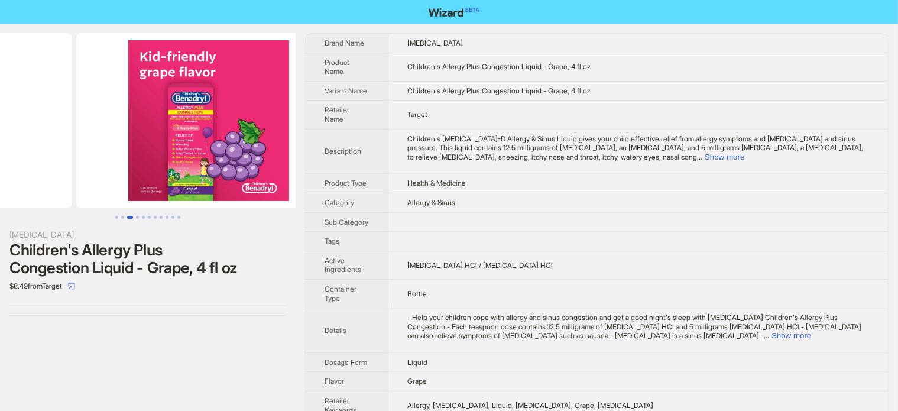
drag, startPoint x: 220, startPoint y: 139, endPoint x: 75, endPoint y: 143, distance: 144.9
click at [77, 144] on ul at bounding box center [148, 120] width 296 height 175
